Goal: Task Accomplishment & Management: Manage account settings

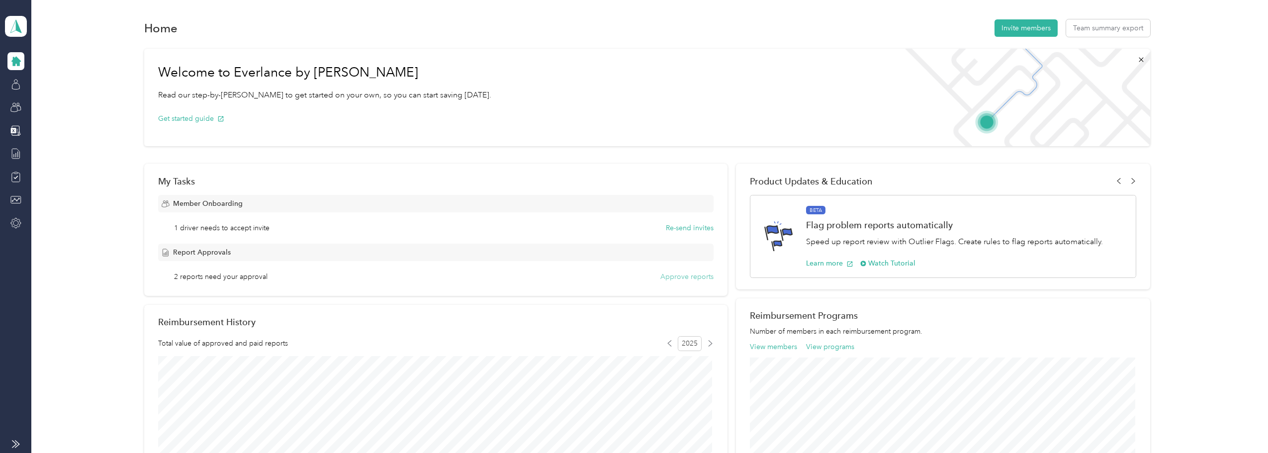
click at [665, 276] on button "Approve reports" at bounding box center [686, 277] width 53 height 10
